Goal: Task Accomplishment & Management: Complete application form

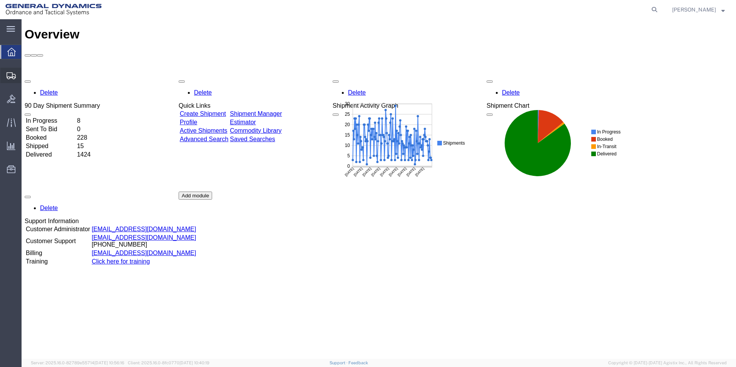
click at [0, 0] on span "Create from Template" at bounding box center [0, 0] width 0 height 0
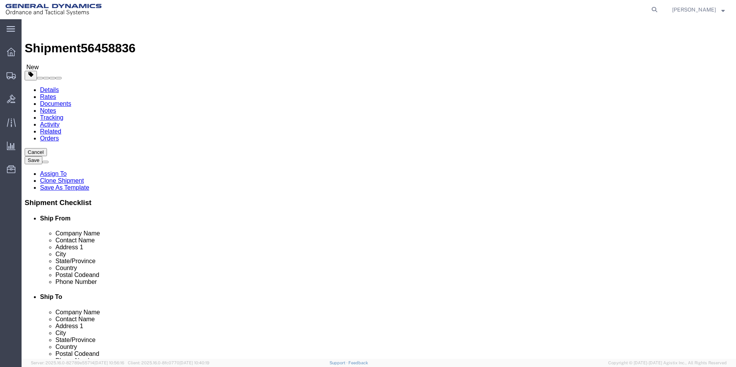
select select
drag, startPoint x: 714, startPoint y: 37, endPoint x: 731, endPoint y: 18, distance: 25.6
click button "Cancel"
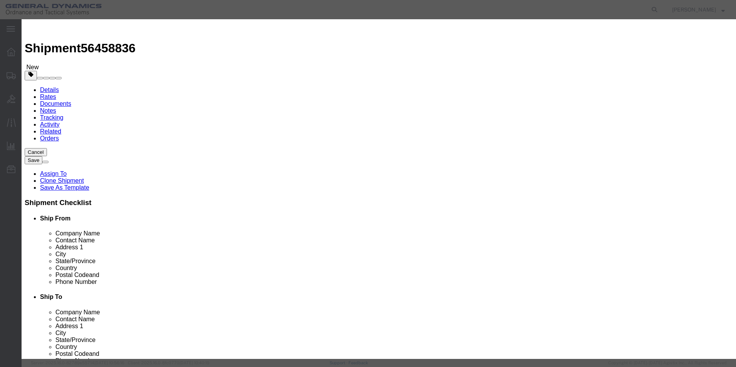
click button "Yes"
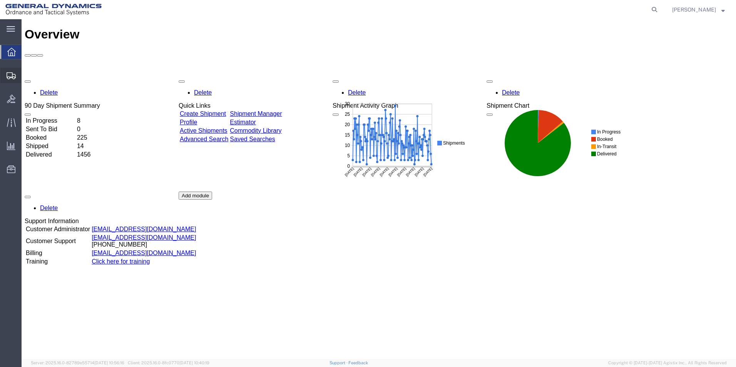
click at [0, 0] on span "Create from Template" at bounding box center [0, 0] width 0 height 0
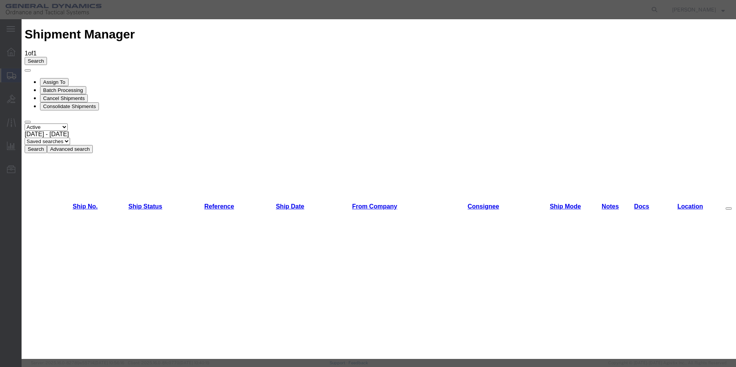
scroll to position [175, 0]
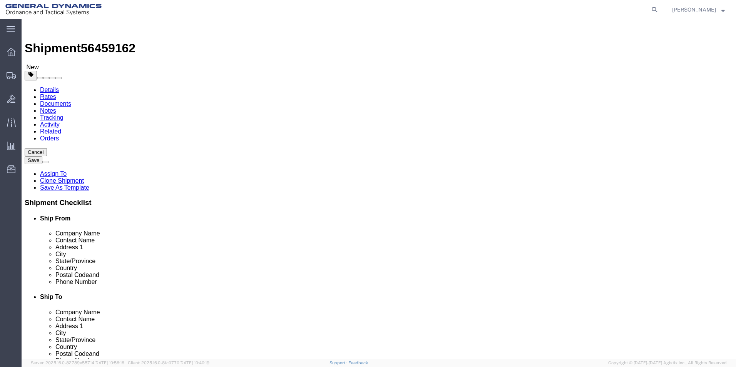
select select
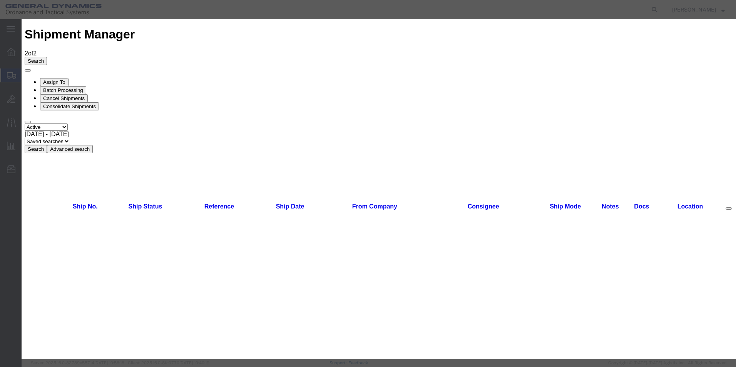
scroll to position [316, 0]
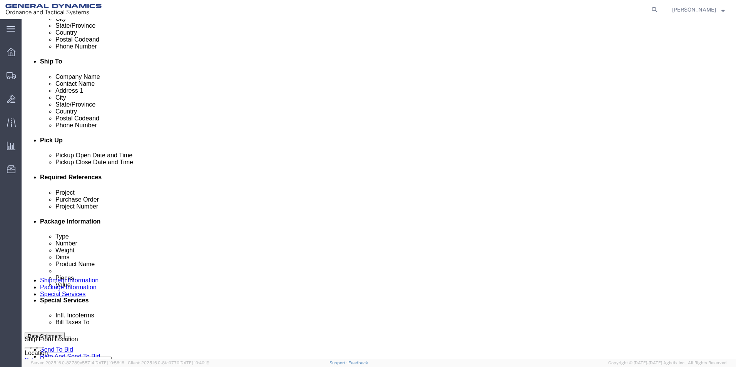
scroll to position [255, 0]
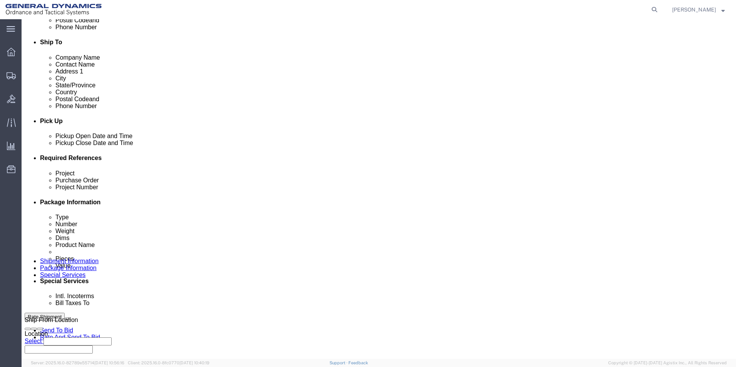
click div "[DATE] 3:25 PM"
click input "3:25 PM"
click input "10:25 AM"
type input "10:00 AM"
click button "Apply"
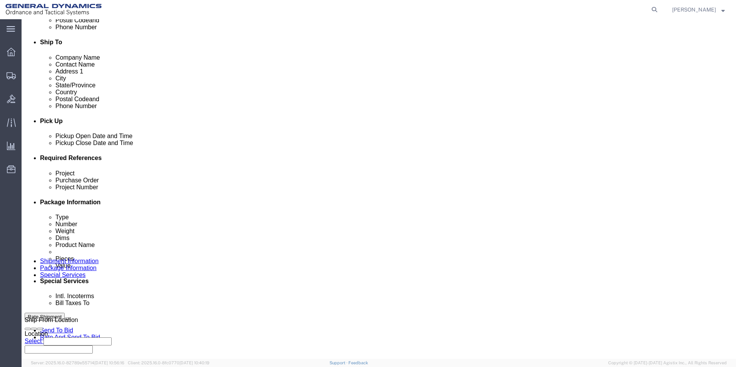
click input "text"
type input "M795"
click input "text"
type input "W15QKN19D0084"
click input "text"
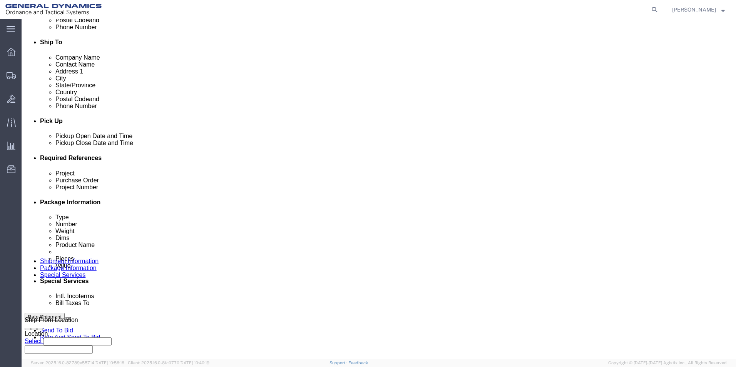
scroll to position [321, 0]
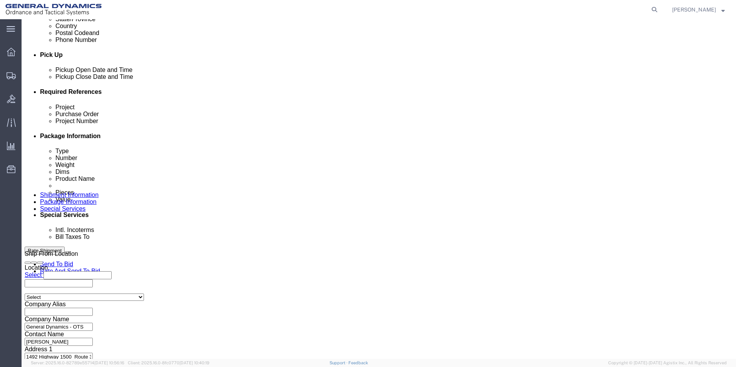
type input "35000056"
click button "Continue"
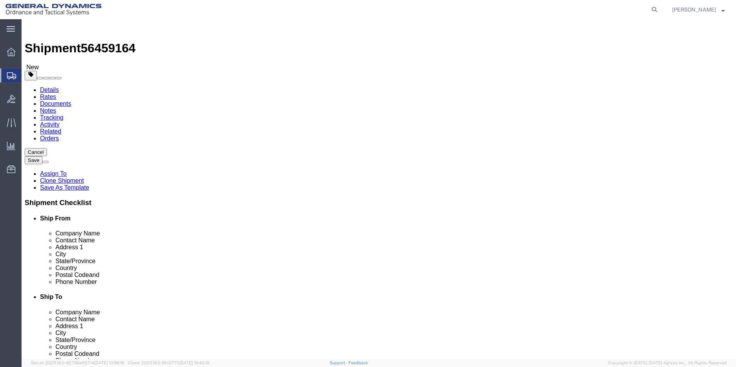
click dd "480.00 Each"
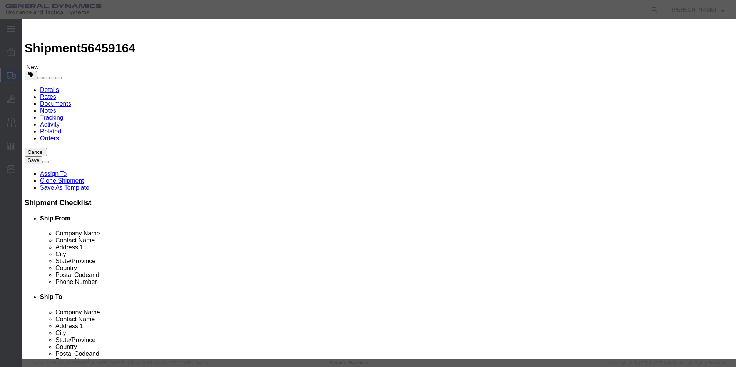
drag, startPoint x: 301, startPoint y: 59, endPoint x: 221, endPoint y: 60, distance: 79.7
click input "Projectile 155 mm he, < >, [ ]"
type input "M795 Empty projectiles LOT:MIS25G334-001"
select select "US"
drag, startPoint x: 513, startPoint y: 59, endPoint x: 415, endPoint y: 48, distance: 98.7
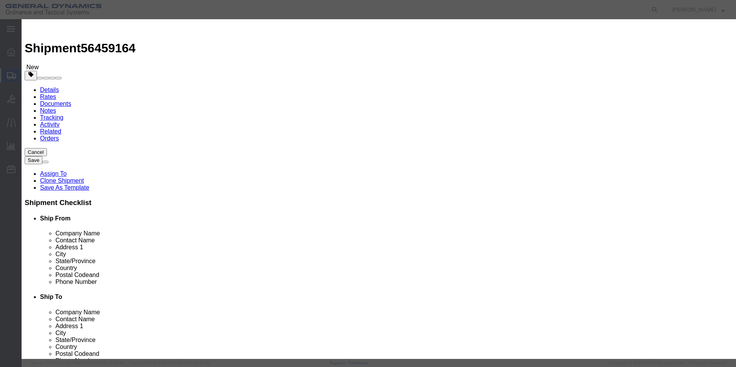
click div "Description Projectile 155 mm he, < >, [ ]"
type textarea "M795 Empty projectiles"
click button "Save & Close"
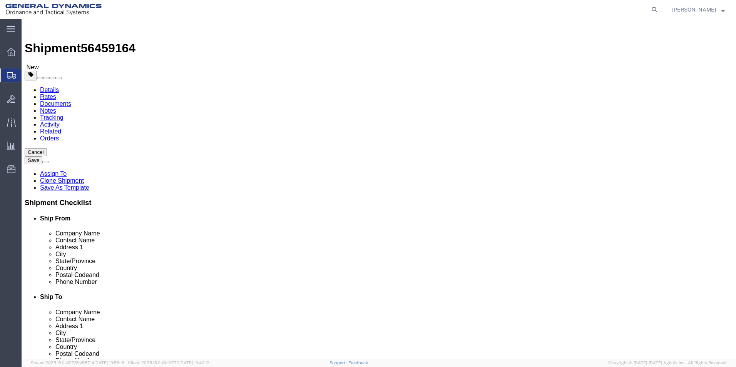
scroll to position [5, 0]
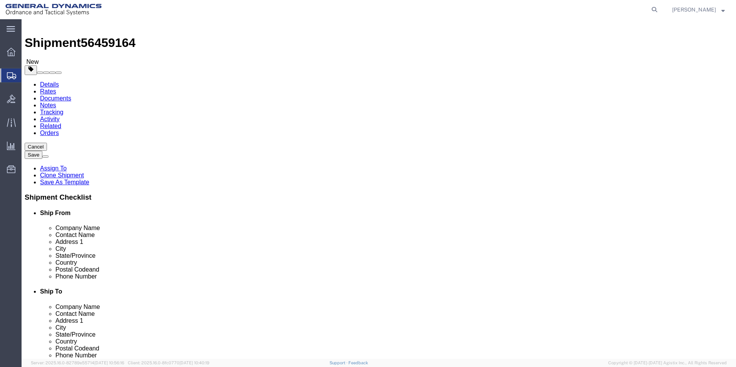
click button "Continue"
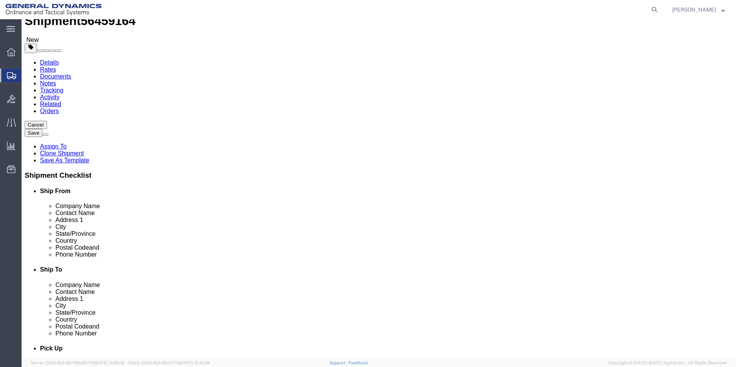
scroll to position [0, 0]
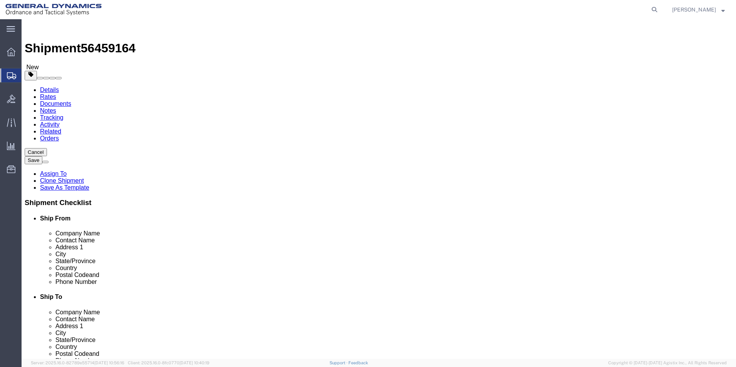
click button "Rate Shipment"
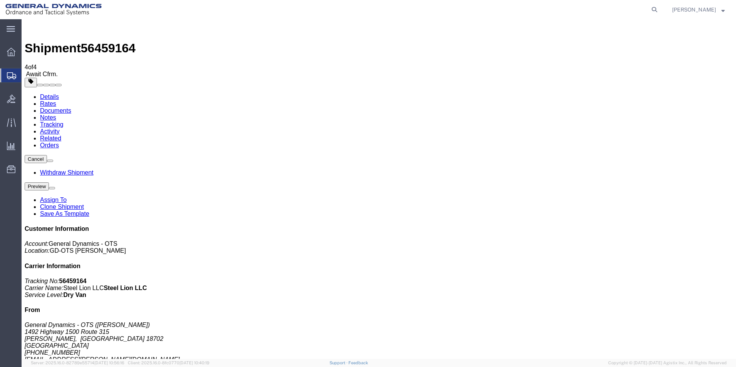
click at [84, 204] on link "Clone Shipment" at bounding box center [62, 207] width 44 height 7
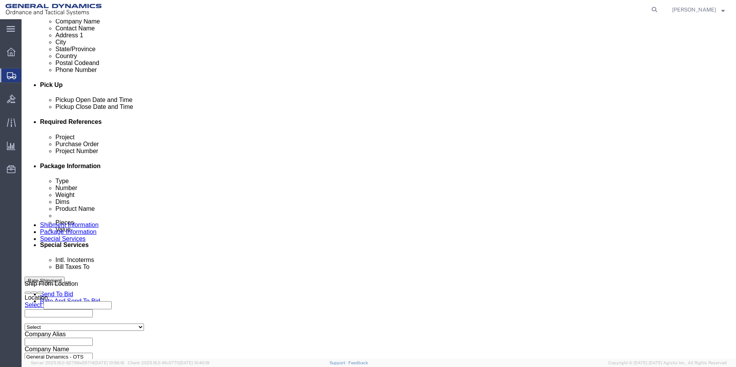
scroll to position [298, 0]
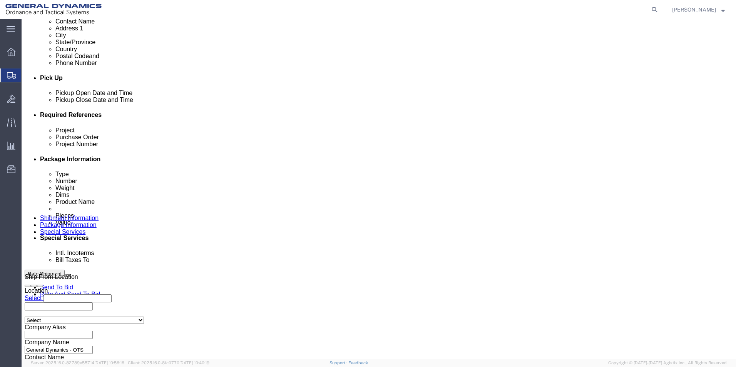
click div "[DATE] 10:00 AM"
type input "11:00 AM"
click button "Apply"
click button "Continue"
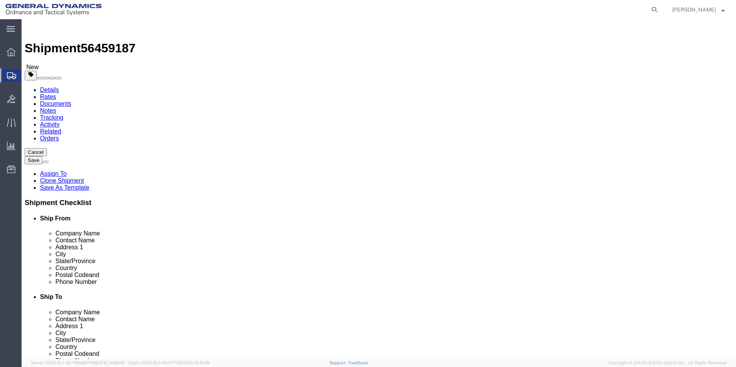
drag, startPoint x: 118, startPoint y: 164, endPoint x: 99, endPoint y: 166, distance: 19.0
click div "60"
type input "25"
drag, startPoint x: 131, startPoint y: 189, endPoint x: 88, endPoint y: 211, distance: 47.7
click div "Weight 42000.00 Select kgs lbs Ship. t°"
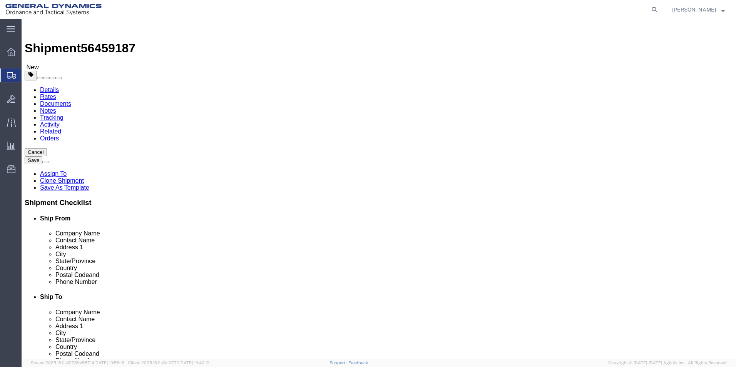
type input "17500.00"
click dd "480.00 Each"
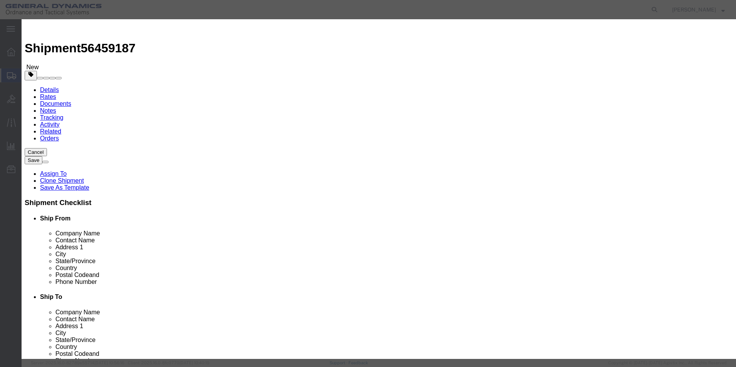
drag, startPoint x: 246, startPoint y: 73, endPoint x: 209, endPoint y: 79, distance: 37.3
click div "Pieces 480.00 Select Bag Barrels 100Board Feet Bottle Box Blister Pack Carats C…"
type input "200.00"
type input "41.67"
click button "Save & Close"
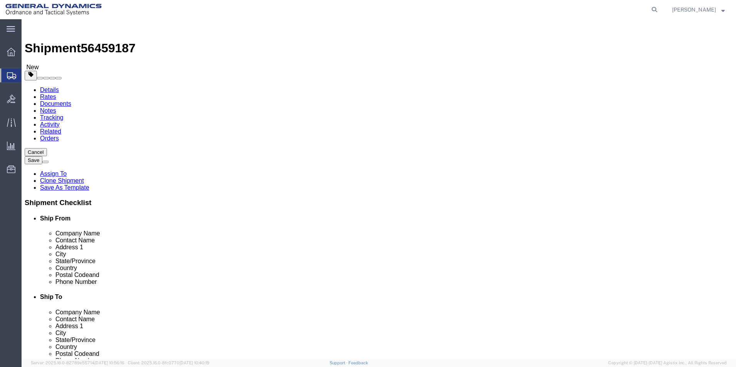
click button "Add package"
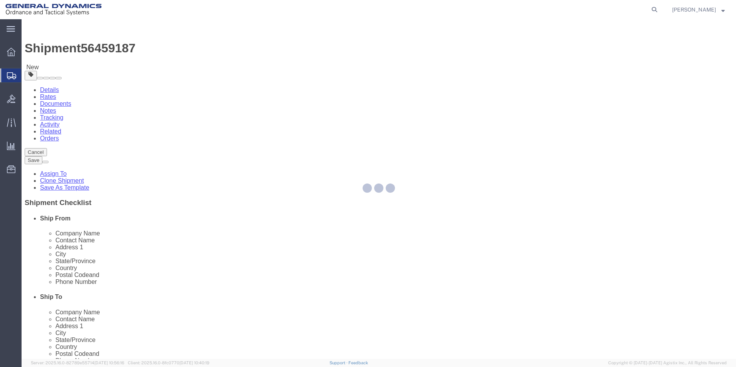
select select "PSNS"
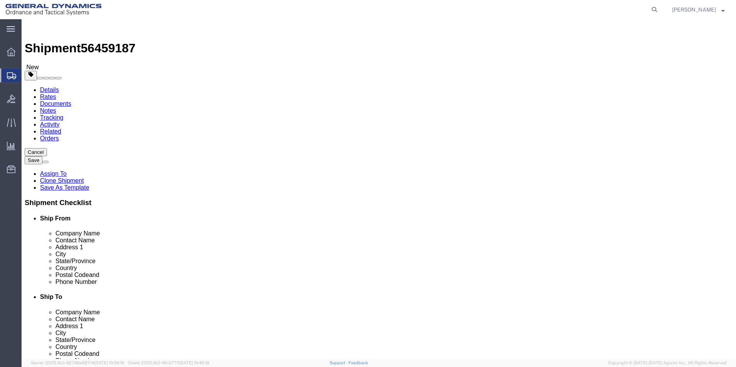
click select "Select Bale(s) Basket(s) Bolt(s) Bottle(s) Buckets Bulk Bundle(s) Can(s) Cardbo…"
select select "PSNS"
click select "Select Bale(s) Basket(s) Bolt(s) Bottle(s) Buckets Bulk Bundle(s) Can(s) Cardbo…"
click input "text"
type input "1"
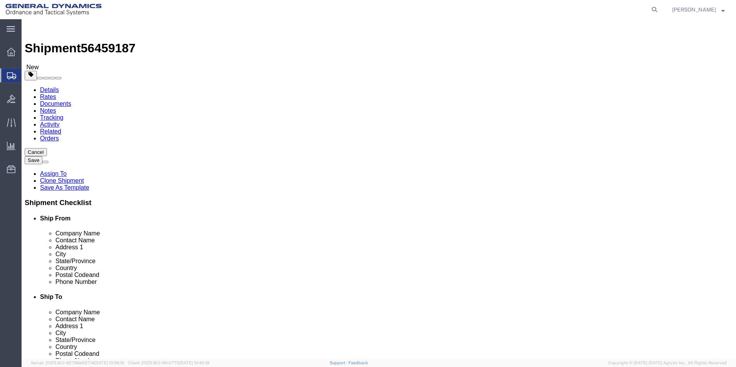
drag, startPoint x: 389, startPoint y: 166, endPoint x: 368, endPoint y: 169, distance: 21.0
click div "Number 1"
click input "text"
type input "29.00"
click input "text"
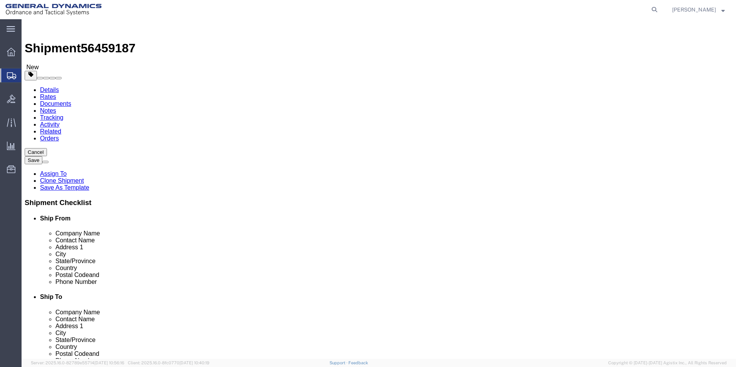
type input "15.00"
click input "text"
type input "37.00"
drag, startPoint x: 399, startPoint y: 194, endPoint x: 369, endPoint y: 196, distance: 30.1
click div "Weight 0.00 Select kgs lbs Ship. t°"
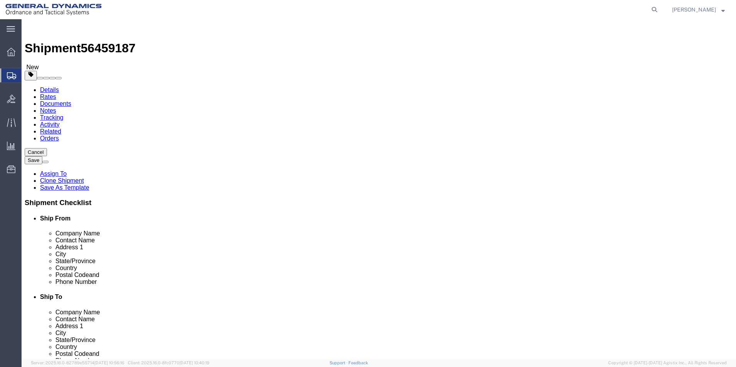
type input "525.00"
click link "Add Content"
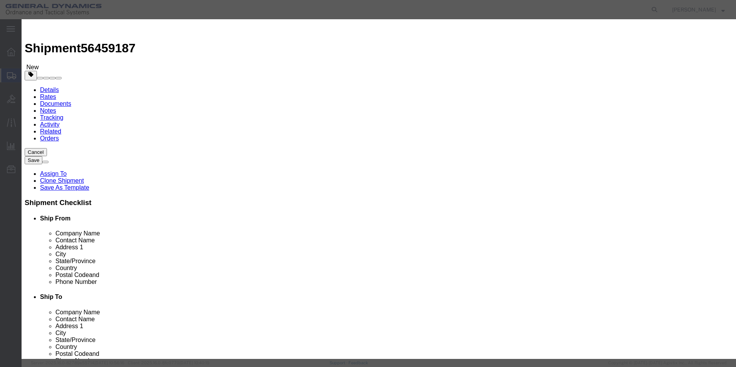
click input "text"
type input "M795 empty shell bodies for Visual standards"
drag, startPoint x: 229, startPoint y: 72, endPoint x: 206, endPoint y: 77, distance: 23.7
click div "Pieces 0 Select Bag Barrels 100Board Feet Bottle Box Blister Pack Carats Can Ca…"
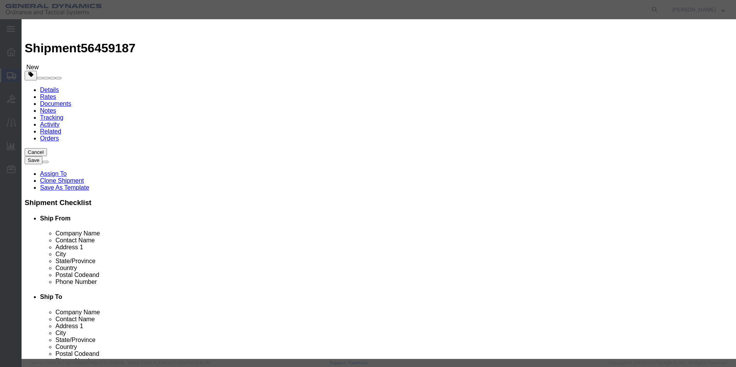
type input "6"
click input "text"
type input "100.00"
click select "Select 50 55 60 65 70 85 92.5 100 125 175 250 300 400"
select select "70"
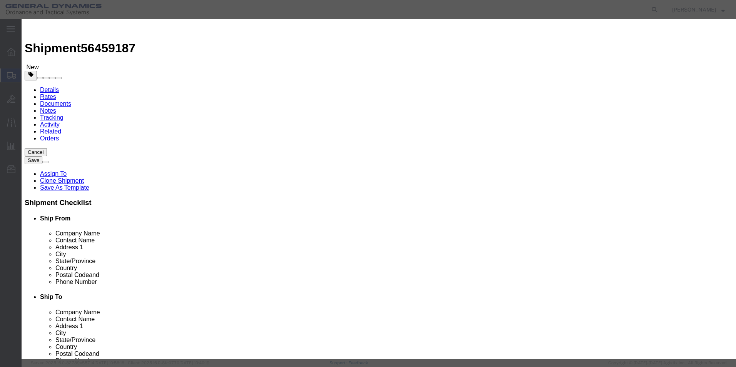
click select "Select 50 55 60 65 70 85 92.5 100 125 175 250 300 400"
click textarea
type textarea "M 795 empty shell bodies for Visual standards"
click button "Save & Close"
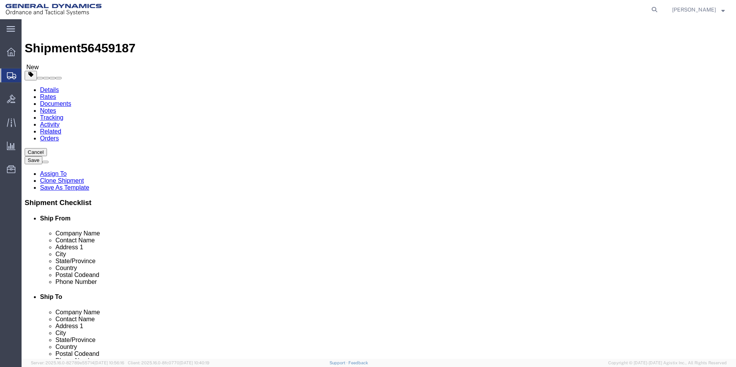
scroll to position [71, 0]
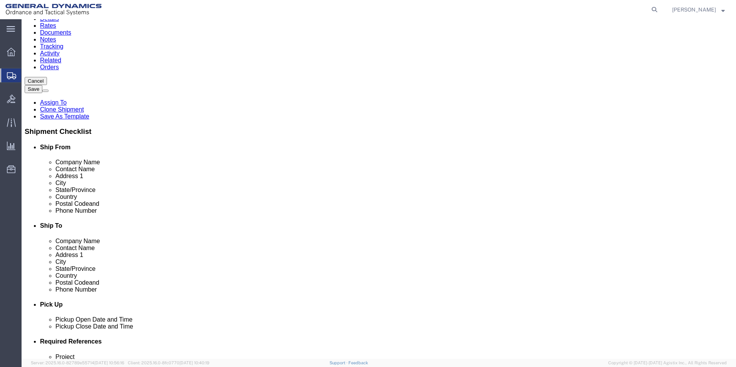
click button "Continue"
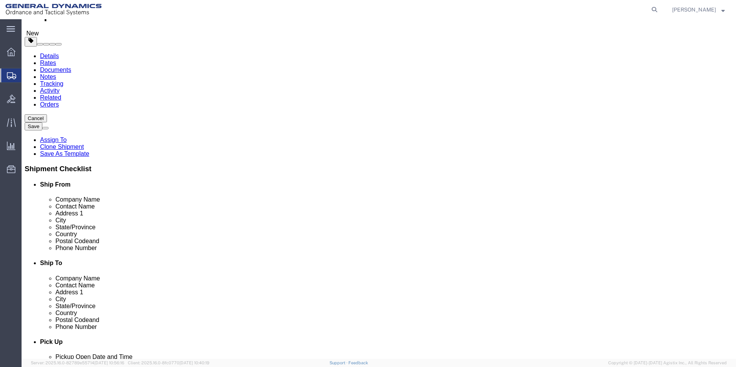
scroll to position [0, 0]
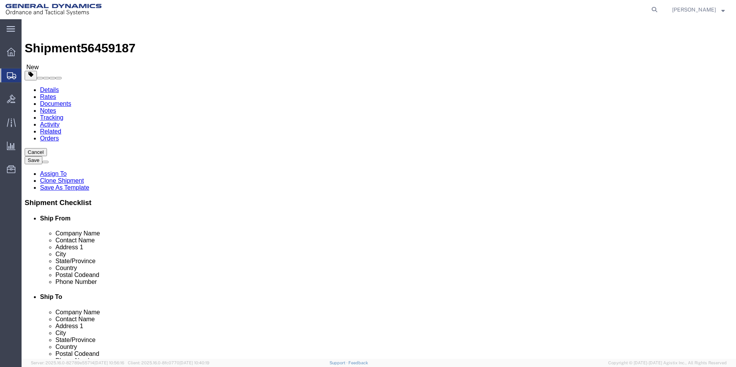
drag, startPoint x: 714, startPoint y: 277, endPoint x: 736, endPoint y: 18, distance: 259.6
click button "Rate Shipment"
